Goal: Communication & Community: Answer question/provide support

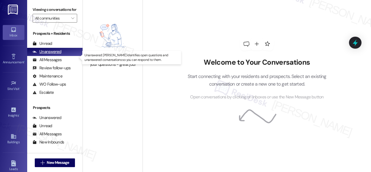
click at [54, 55] on div "Unanswered" at bounding box center [47, 52] width 29 height 6
